Goal: Information Seeking & Learning: Learn about a topic

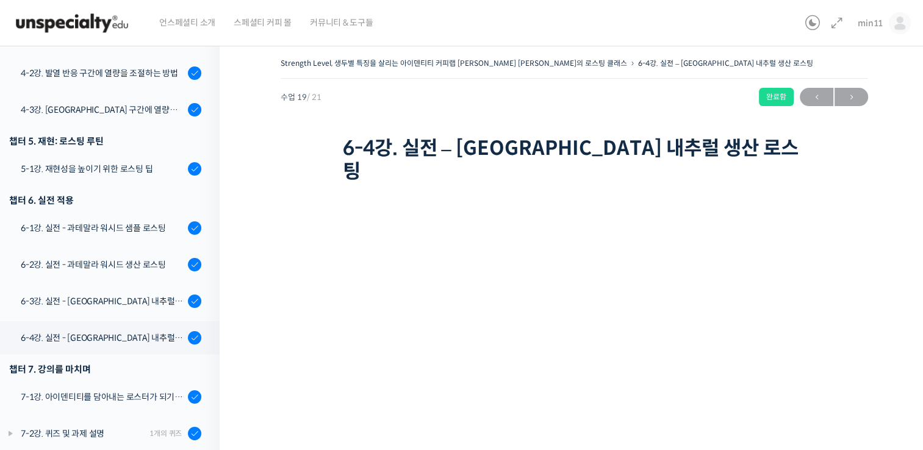
scroll to position [102, 0]
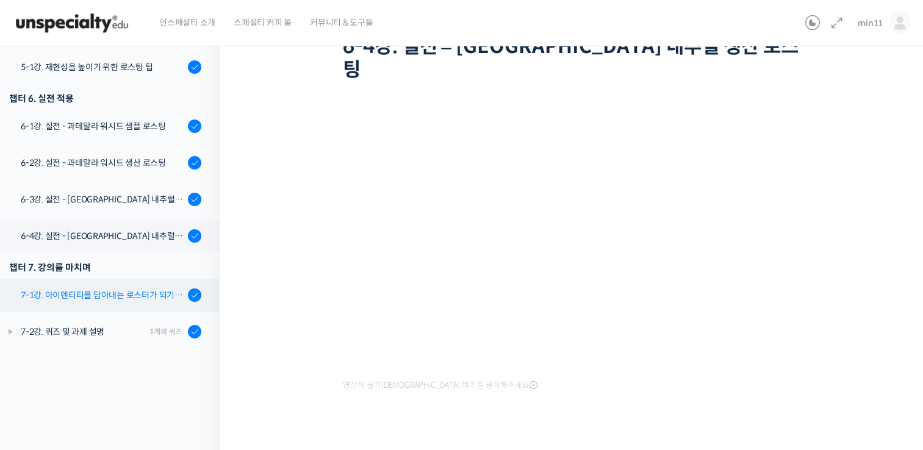
click at [115, 288] on div "7-1강. 아이덴티티를 담아내는 로스터가 되기 위해" at bounding box center [102, 294] width 163 height 13
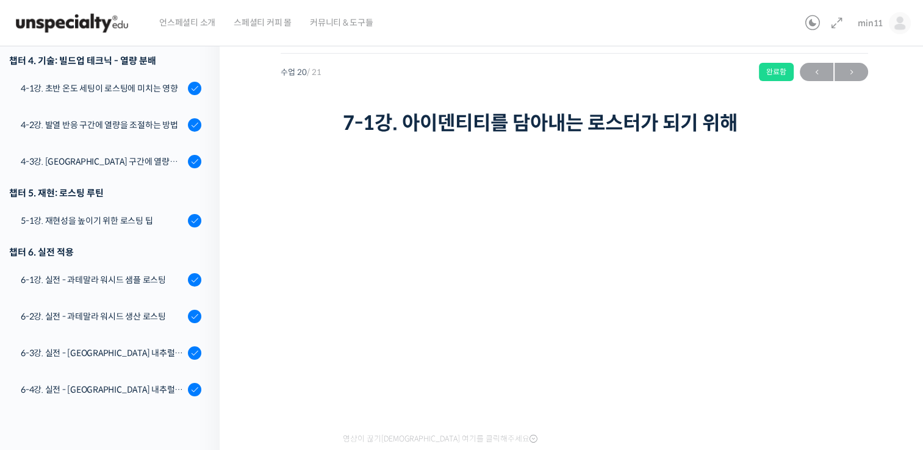
scroll to position [712, 0]
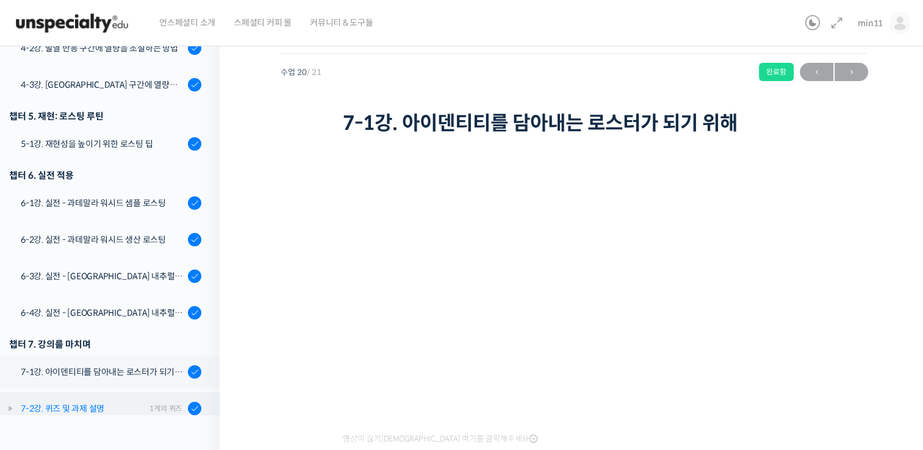
click at [80, 392] on link "7-2강. 퀴즈 및 과제 설명 1개의 퀴즈" at bounding box center [107, 408] width 226 height 33
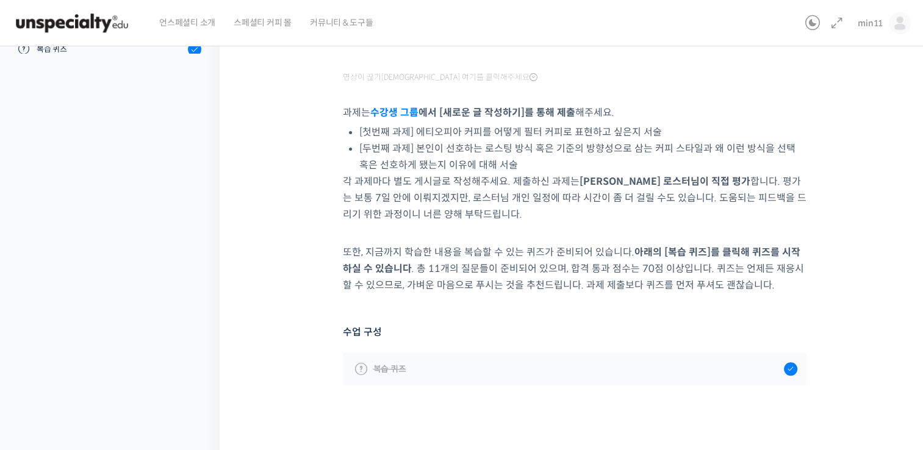
scroll to position [396, 0]
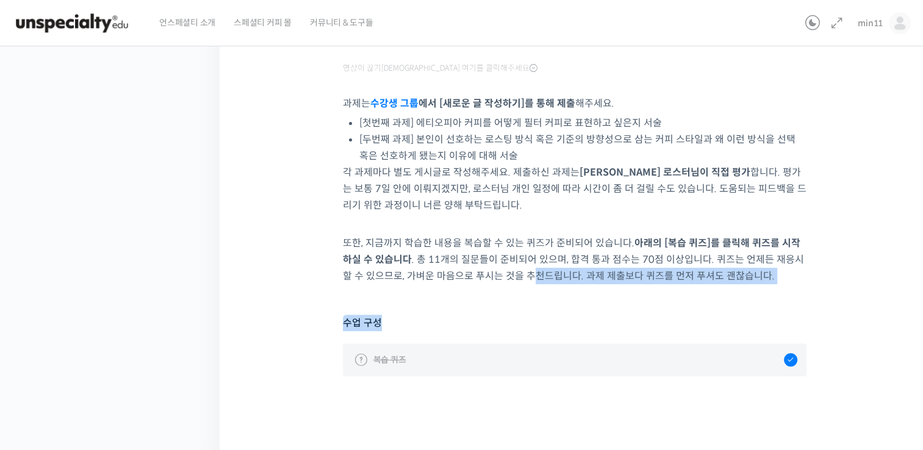
drag, startPoint x: 507, startPoint y: 281, endPoint x: 700, endPoint y: 348, distance: 203.5
click at [700, 348] on div "영상이 끊기신다면 여기를 클릭해주세요 과제는 수강생 그룹 에서 [새로운 글 작성하기]를 통해 제출 해주세요. [첫번째 과제] 에티오피아 커피를…" at bounding box center [575, 97] width 464 height 659
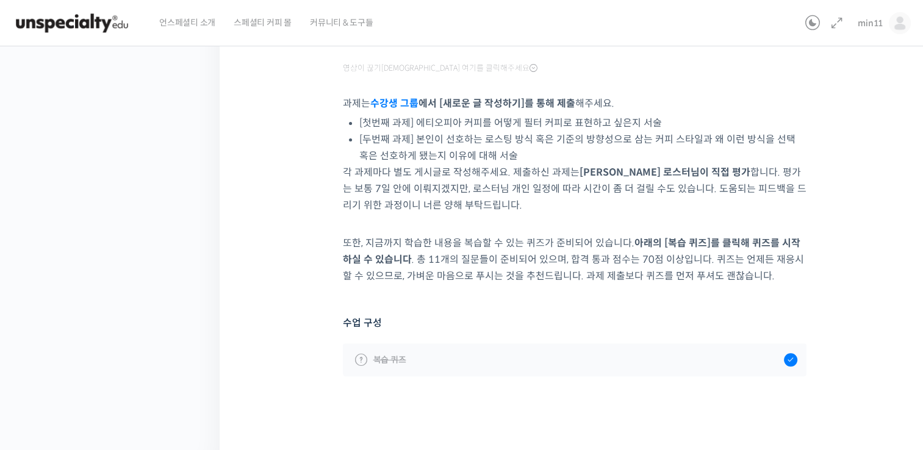
click at [584, 331] on div "수업 구성 복습 퀴즈" at bounding box center [575, 346] width 464 height 62
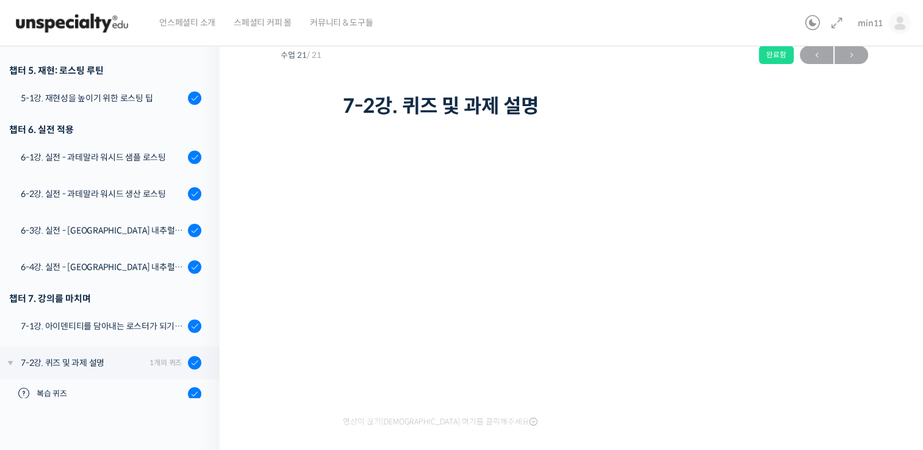
scroll to position [0, 0]
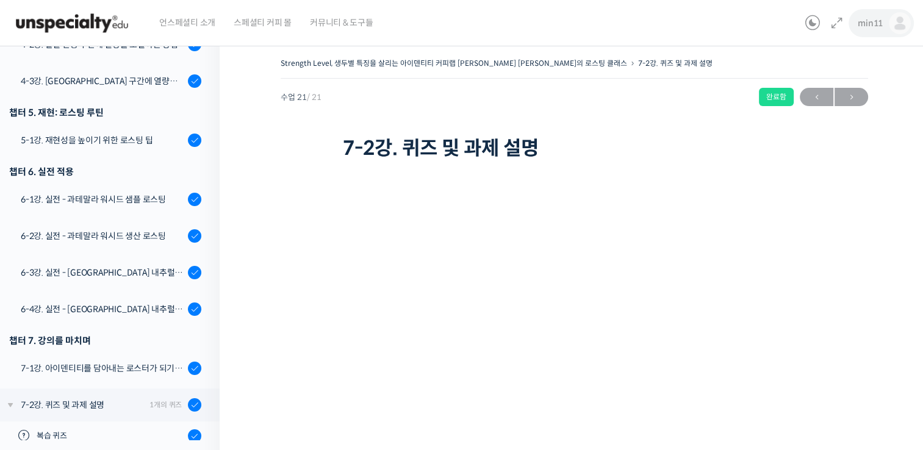
click at [868, 30] on link "min11" at bounding box center [883, 23] width 53 height 46
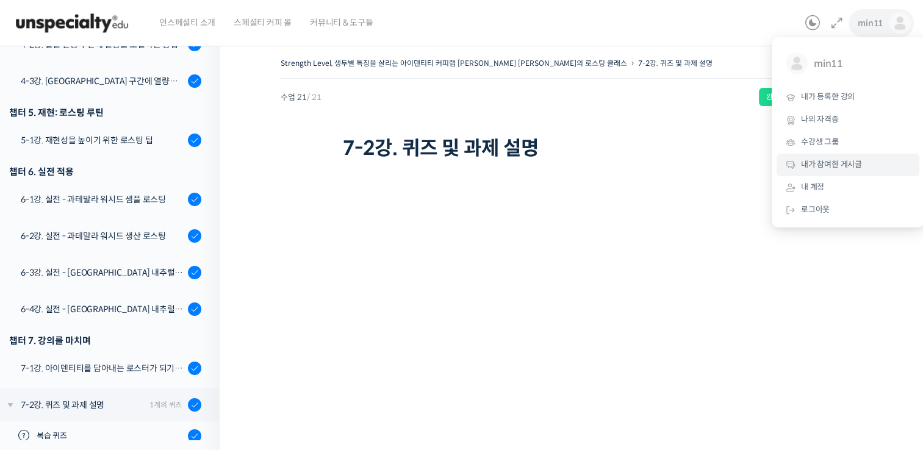
click at [832, 171] on link "내가 참여한 게시글" at bounding box center [847, 165] width 143 height 23
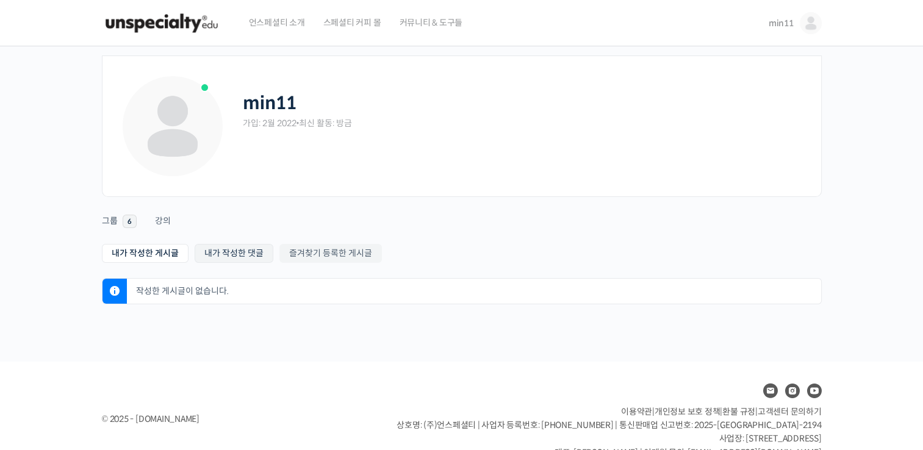
click at [246, 248] on link "내가 작성한 댓글" at bounding box center [234, 253] width 79 height 19
click at [289, 248] on link "즐겨찾기 등록한 게시글" at bounding box center [330, 253] width 102 height 19
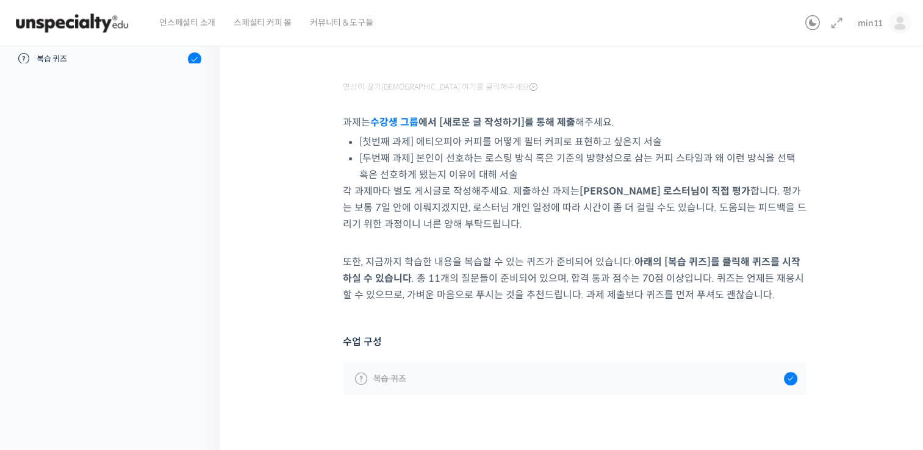
scroll to position [396, 0]
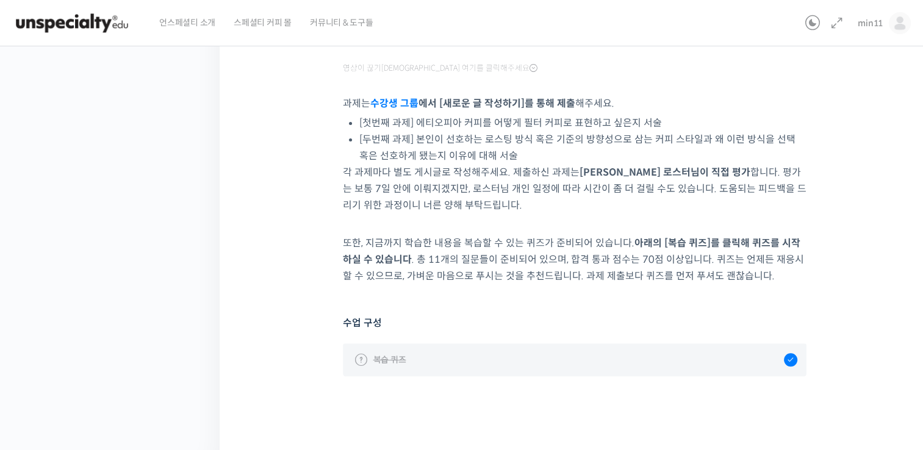
click at [458, 343] on link "복습 퀴즈" at bounding box center [575, 359] width 464 height 33
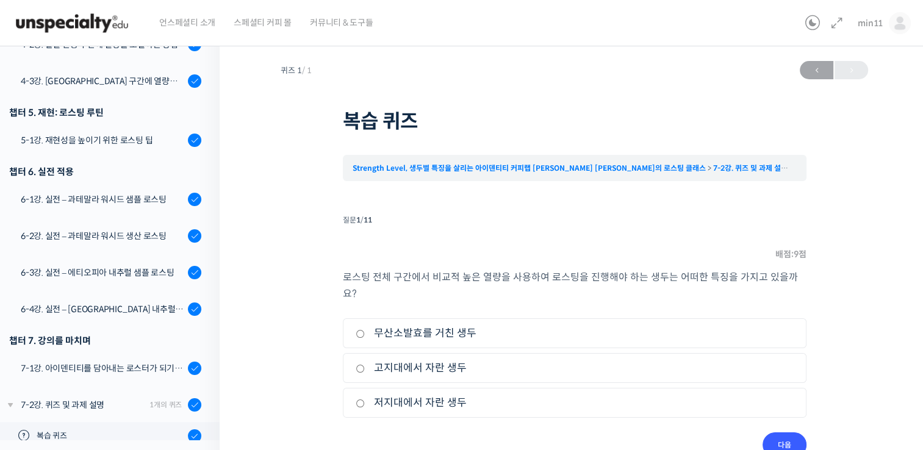
scroll to position [15, 0]
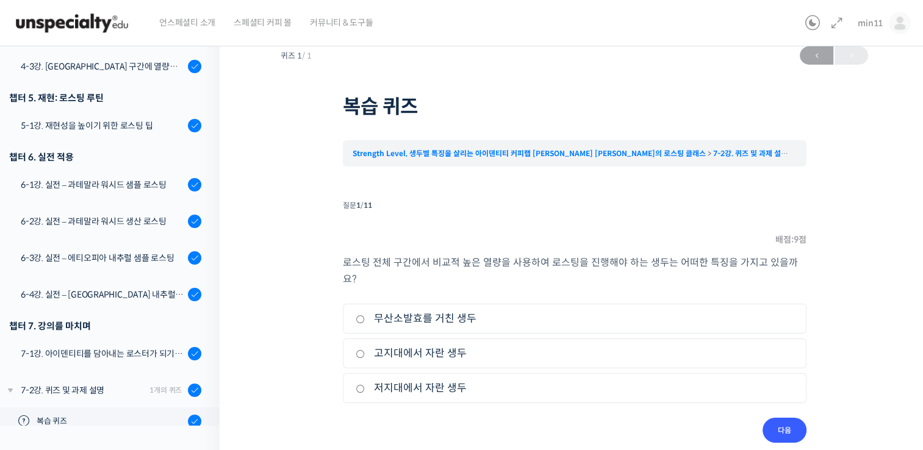
click at [358, 310] on label "무산소발효를 거친 생두" at bounding box center [575, 318] width 438 height 16
click at [358, 315] on input "무산소발효를 거친 생두" at bounding box center [360, 319] width 9 height 8
radio input "true"
click at [465, 345] on label "고지대에서 자란 생두" at bounding box center [575, 353] width 438 height 16
click at [365, 350] on input "고지대에서 자란 생두" at bounding box center [360, 354] width 9 height 8
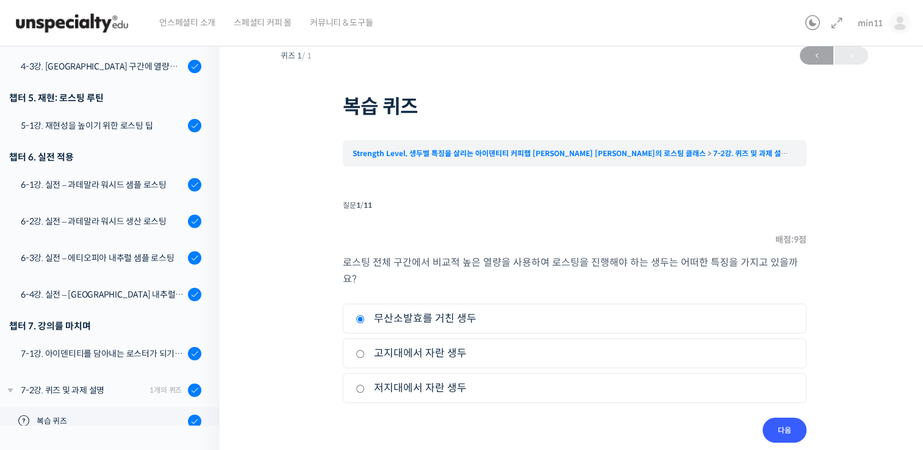
radio input "true"
click at [783, 420] on input "다음" at bounding box center [784, 430] width 44 height 25
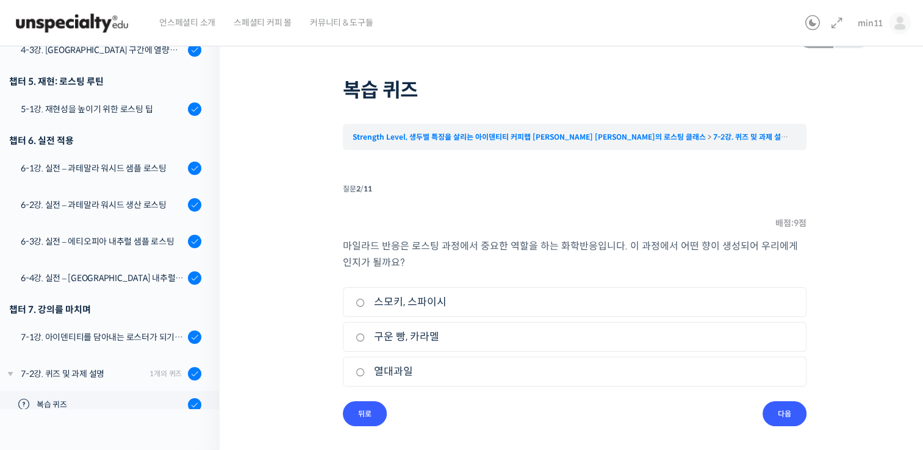
click at [459, 336] on label "구운 빵, 카라멜" at bounding box center [575, 337] width 438 height 16
click at [365, 336] on input "구운 빵, 카라멜" at bounding box center [360, 338] width 9 height 8
radio input "true"
click at [778, 418] on input "다음" at bounding box center [784, 413] width 44 height 25
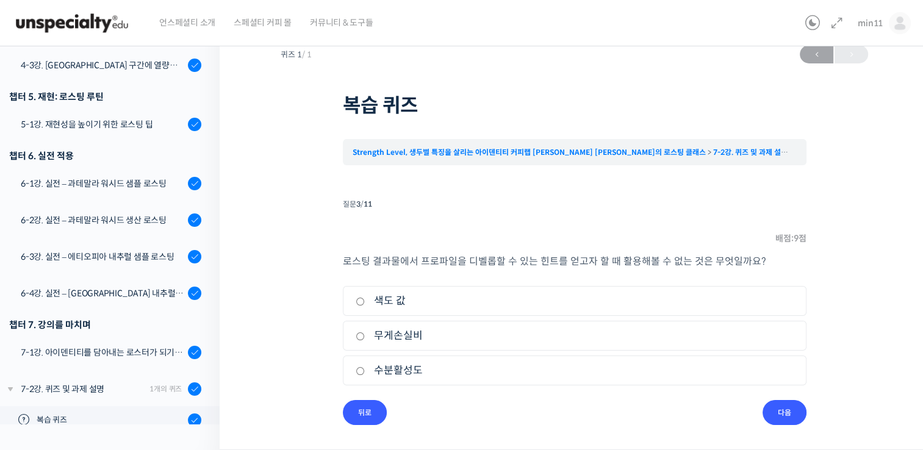
scroll to position [15, 0]
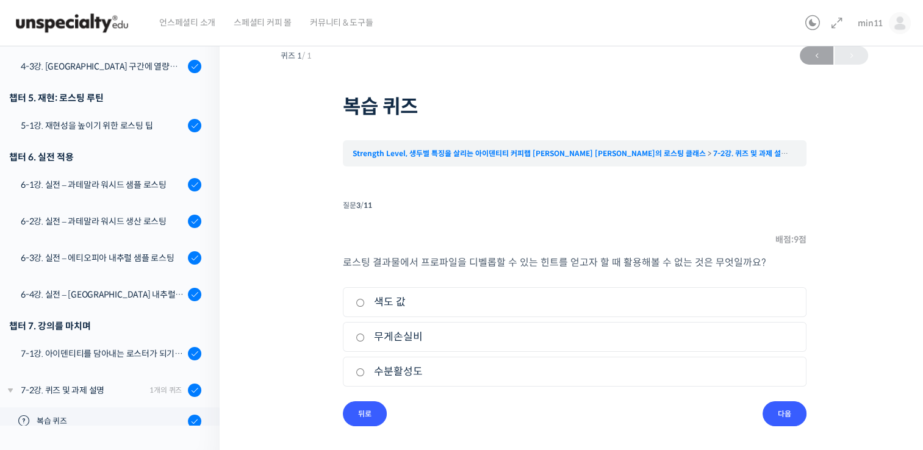
click at [413, 375] on label "수분활성도" at bounding box center [575, 371] width 438 height 16
click at [365, 375] on input "수분활성도" at bounding box center [360, 372] width 9 height 8
radio input "true"
click at [790, 424] on input "다음" at bounding box center [784, 413] width 44 height 25
click at [402, 367] on label "바디감 상승" at bounding box center [575, 371] width 438 height 16
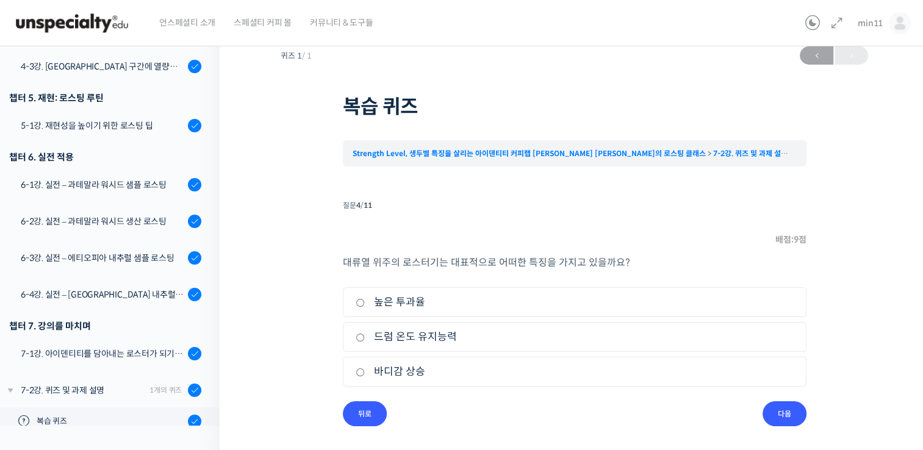
click at [365, 368] on input "바디감 상승" at bounding box center [360, 372] width 9 height 8
radio input "true"
click at [781, 409] on input "다음" at bounding box center [784, 413] width 44 height 25
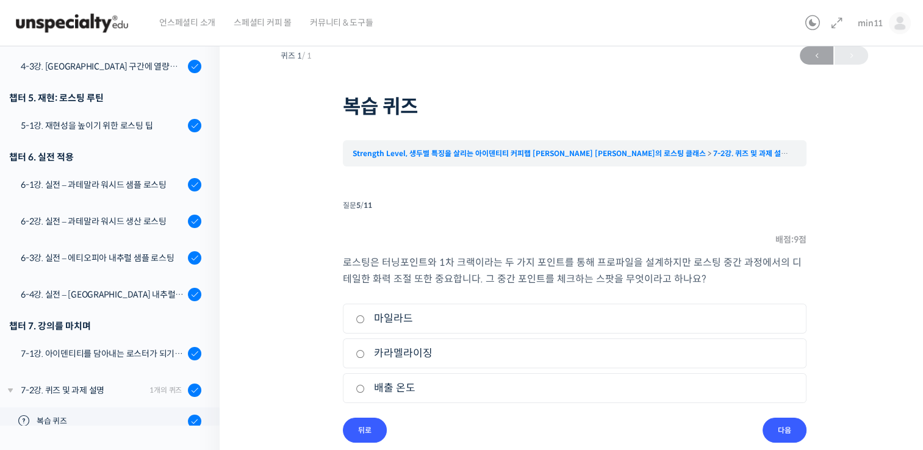
scroll to position [31, 0]
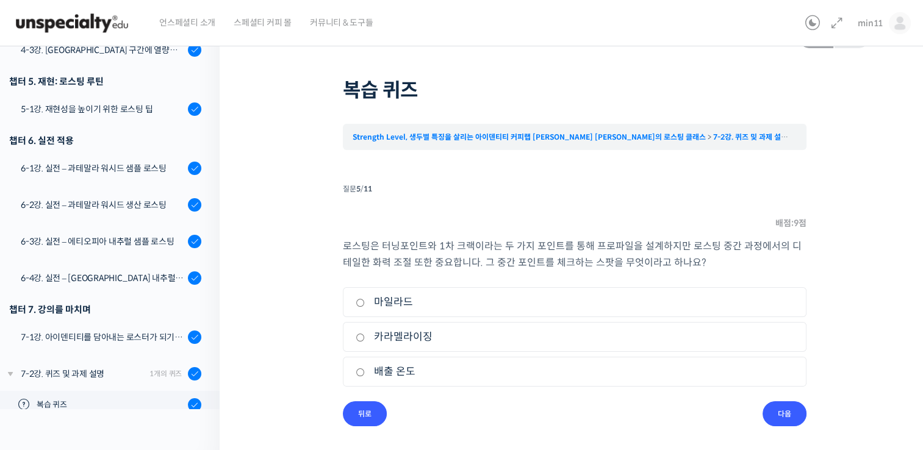
click at [388, 304] on label "마일라드" at bounding box center [575, 302] width 438 height 16
click at [365, 304] on input "마일라드" at bounding box center [360, 303] width 9 height 8
radio input "true"
click at [791, 414] on input "다음" at bounding box center [784, 413] width 44 height 25
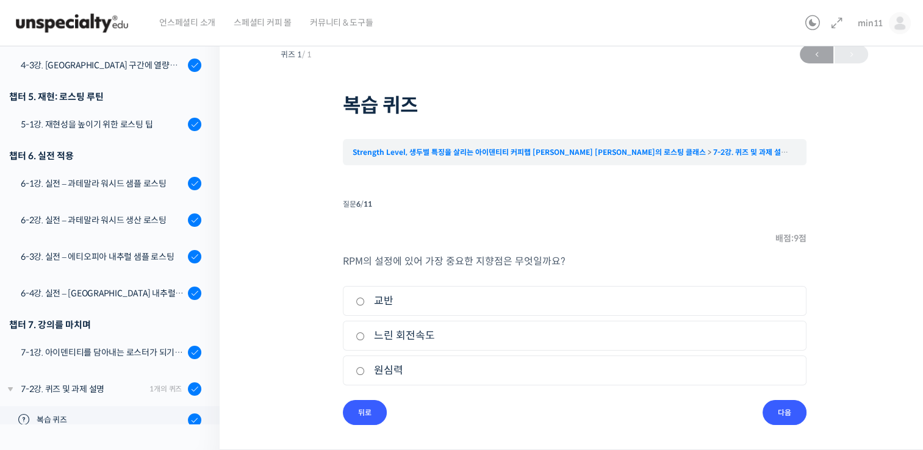
scroll to position [15, 0]
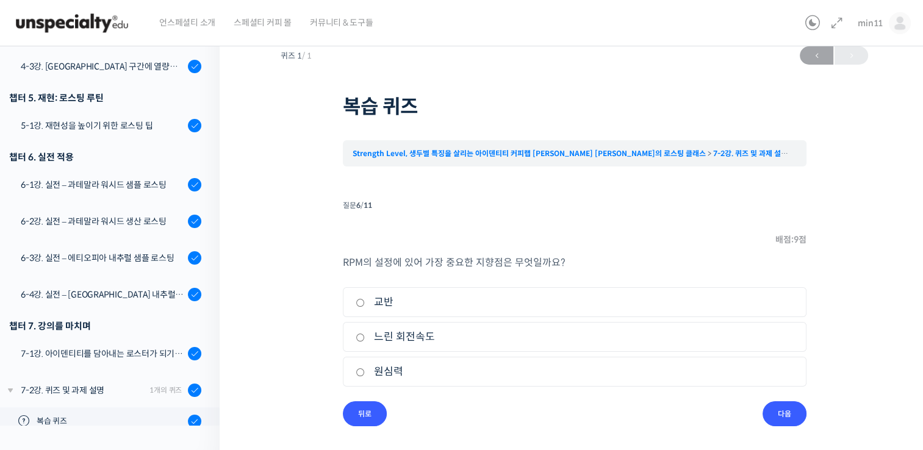
click at [488, 299] on label "교반" at bounding box center [575, 302] width 438 height 16
click at [365, 299] on input "교반" at bounding box center [360, 303] width 9 height 8
radio input "true"
click at [791, 407] on input "다음" at bounding box center [784, 413] width 44 height 25
click at [411, 307] on label "1차 크랙 후 빈 온도 상승" at bounding box center [575, 302] width 438 height 16
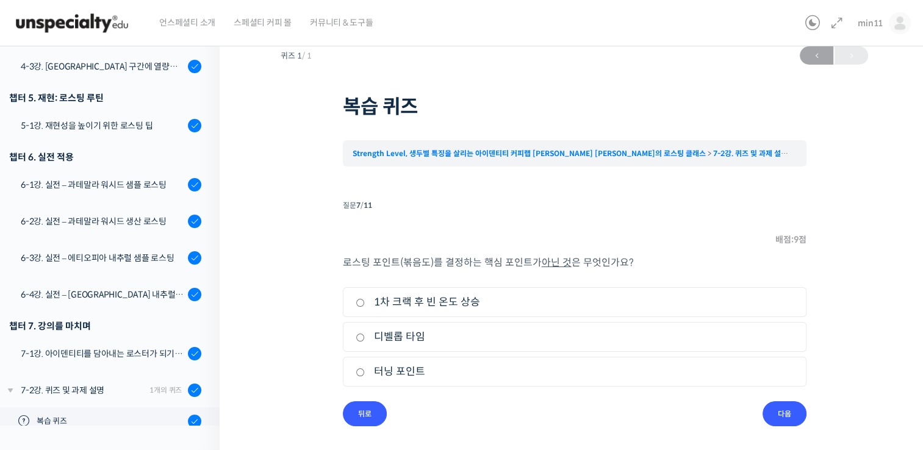
click at [365, 307] on input "1차 크랙 후 빈 온도 상승" at bounding box center [360, 303] width 9 height 8
radio input "true"
click at [782, 413] on input "다음" at bounding box center [784, 413] width 44 height 25
click at [510, 297] on label "향미 발현이 약하고 떫으며 밋밋하다" at bounding box center [575, 302] width 438 height 16
click at [365, 299] on input "향미 발현이 약하고 떫으며 밋밋하다" at bounding box center [360, 303] width 9 height 8
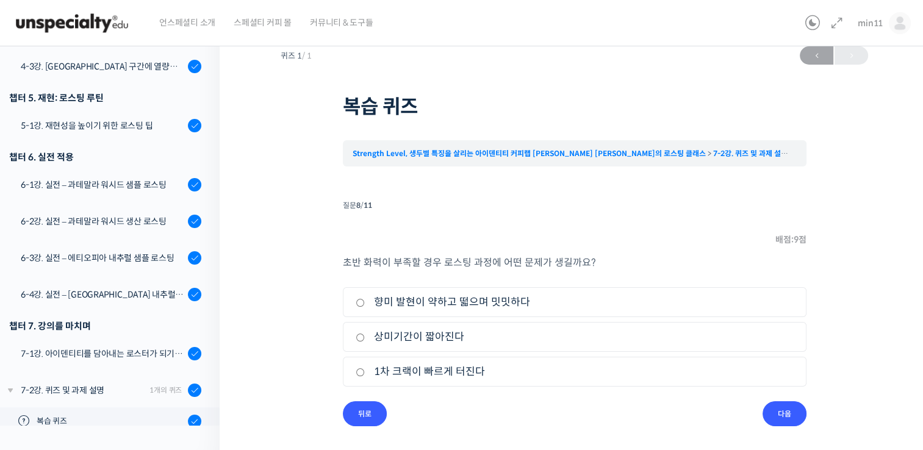
radio input "true"
click at [781, 415] on input "다음" at bounding box center [784, 413] width 44 height 25
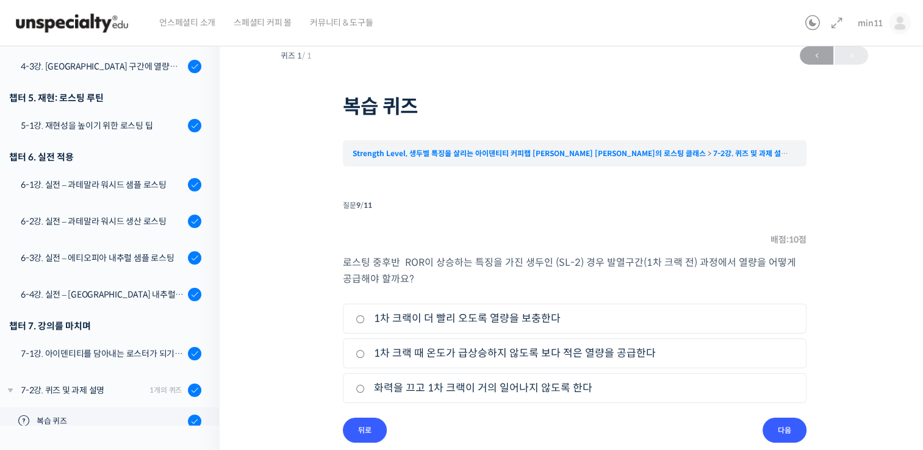
scroll to position [31, 0]
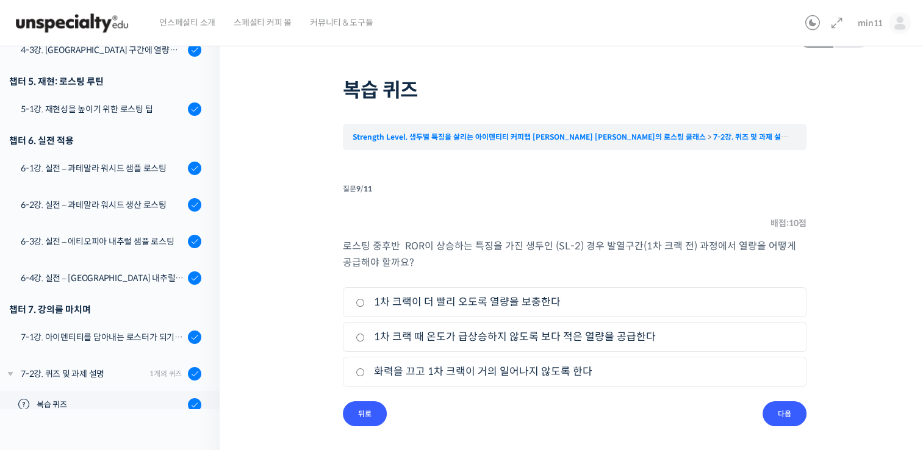
click at [460, 343] on label "1차 크랙 때 온도가 급상승하지 않도록 보다 적은 열량을 공급한다" at bounding box center [575, 337] width 438 height 16
click at [365, 342] on input "1차 크랙 때 온도가 급상승하지 않도록 보다 적은 열량을 공급한다" at bounding box center [360, 338] width 9 height 8
radio input "true"
click at [777, 421] on input "다음" at bounding box center [784, 413] width 44 height 25
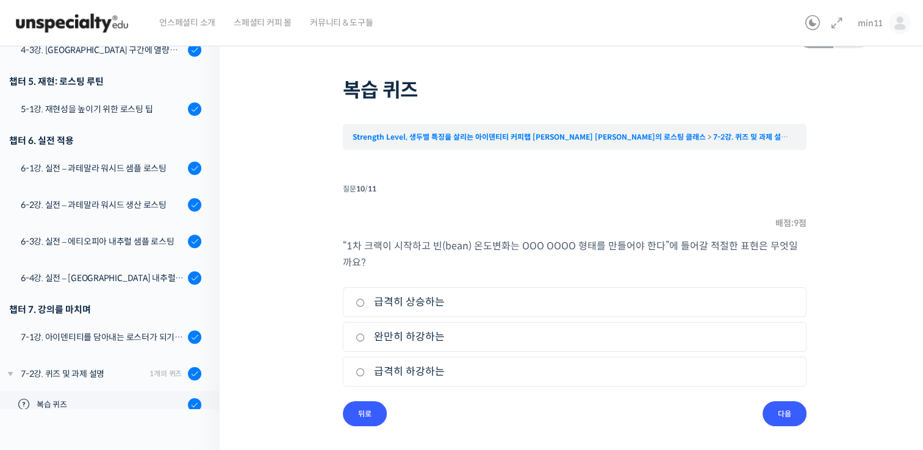
click at [446, 343] on label "완만히 하강하는" at bounding box center [575, 337] width 438 height 16
click at [365, 342] on input "완만히 하강하는" at bounding box center [360, 338] width 9 height 8
radio input "true"
click at [796, 416] on input "다음" at bounding box center [784, 413] width 44 height 25
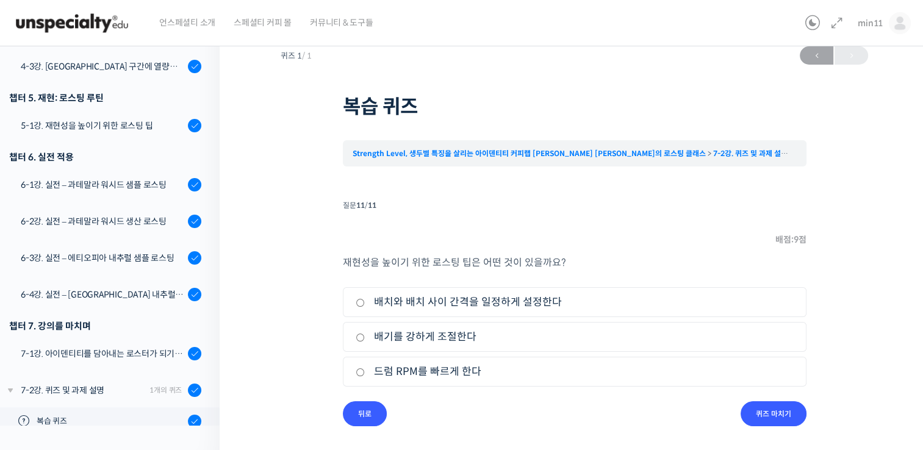
click at [495, 310] on label "배치와 배치 사이 간격을 일정하게 설정한다" at bounding box center [575, 302] width 438 height 16
click at [365, 307] on input "배치와 배치 사이 간격을 일정하게 설정한다" at bounding box center [360, 303] width 9 height 8
radio input "true"
click at [776, 409] on input "퀴즈 마치기" at bounding box center [773, 413] width 66 height 25
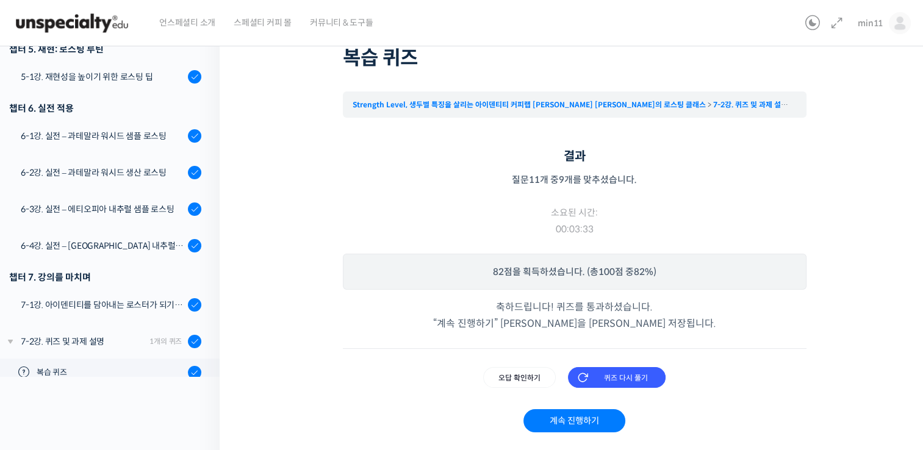
scroll to position [95, 0]
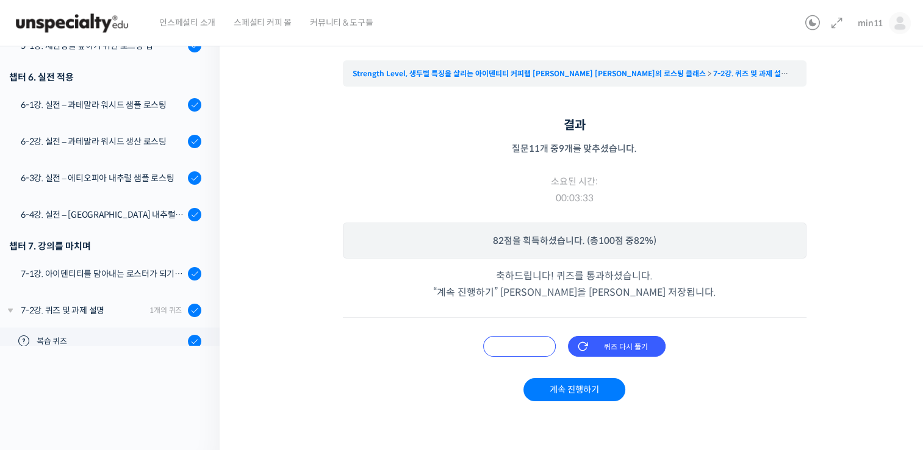
click at [507, 339] on input "오답 확인하기" at bounding box center [519, 346] width 73 height 21
click at [531, 355] on input "오답 확인하기" at bounding box center [519, 346] width 73 height 21
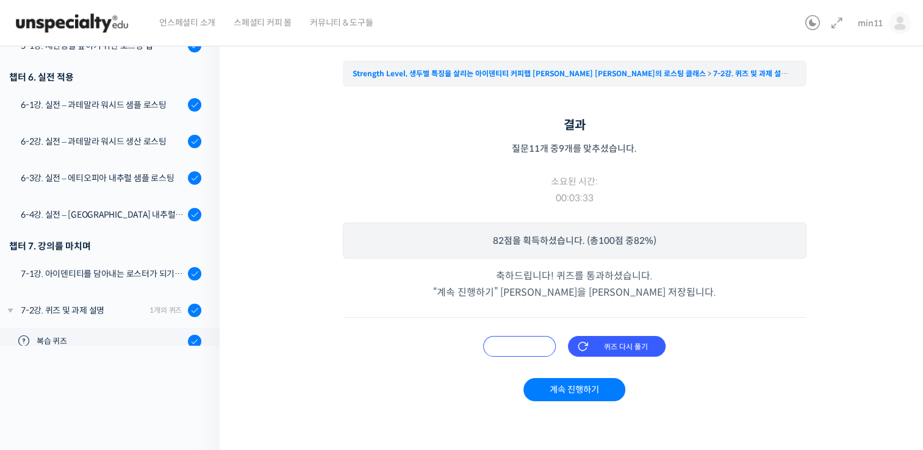
click at [531, 355] on input "오답 확인하기" at bounding box center [519, 346] width 73 height 21
drag, startPoint x: 531, startPoint y: 355, endPoint x: 468, endPoint y: 306, distance: 79.5
click at [468, 306] on div "결과 질문 11 개 중 9 개를 맞추셨습니다. 소요된 시간: 00:03:33 Time has elapsed 82 점을 획득하셨습니다. (총 1…" at bounding box center [575, 271] width 464 height 309
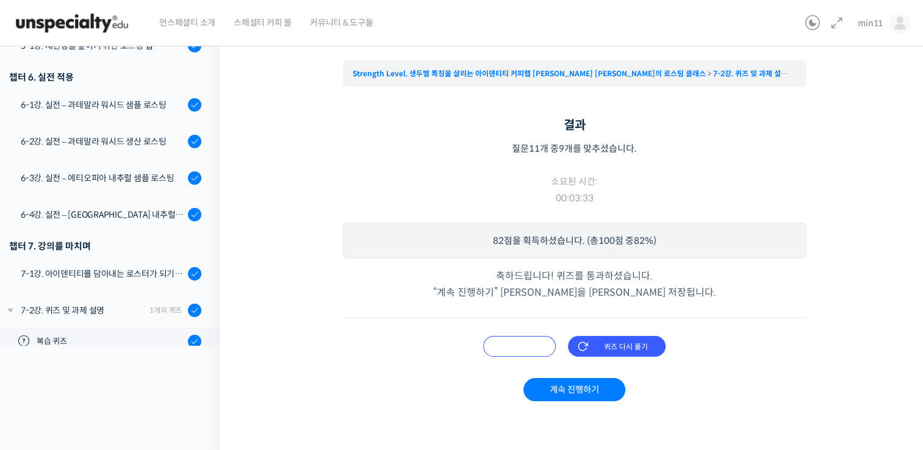
click at [530, 347] on input "오답 확인하기" at bounding box center [519, 346] width 73 height 21
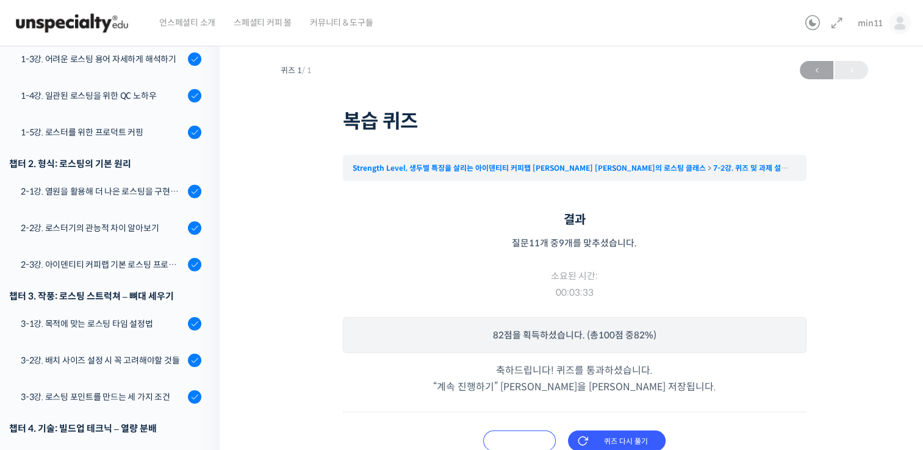
scroll to position [351, 0]
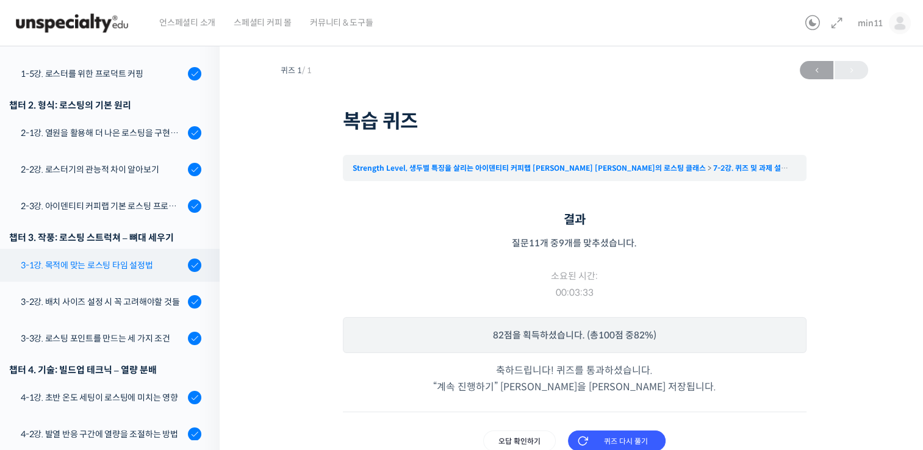
click at [154, 259] on div "3-1강. 목적에 맞는 로스팅 타임 설정법" at bounding box center [102, 265] width 163 height 13
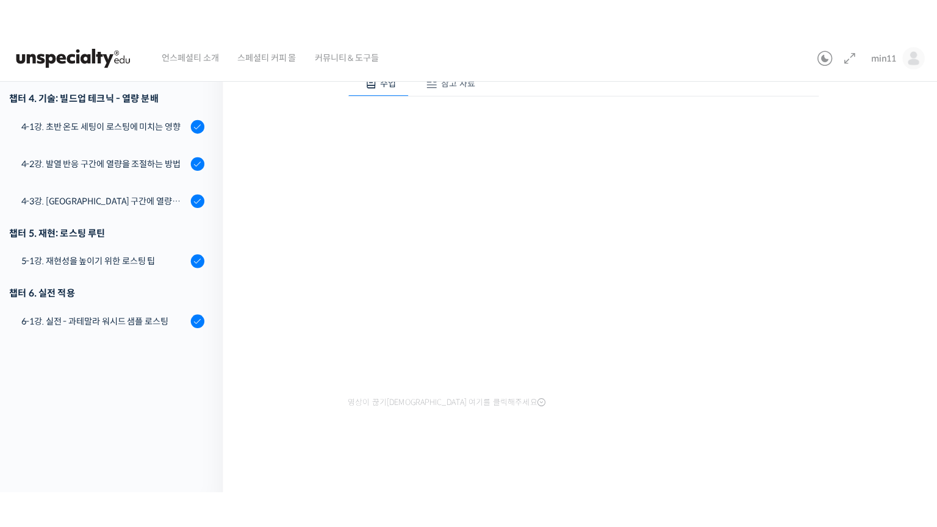
scroll to position [70, 0]
